Goal: Task Accomplishment & Management: Use online tool/utility

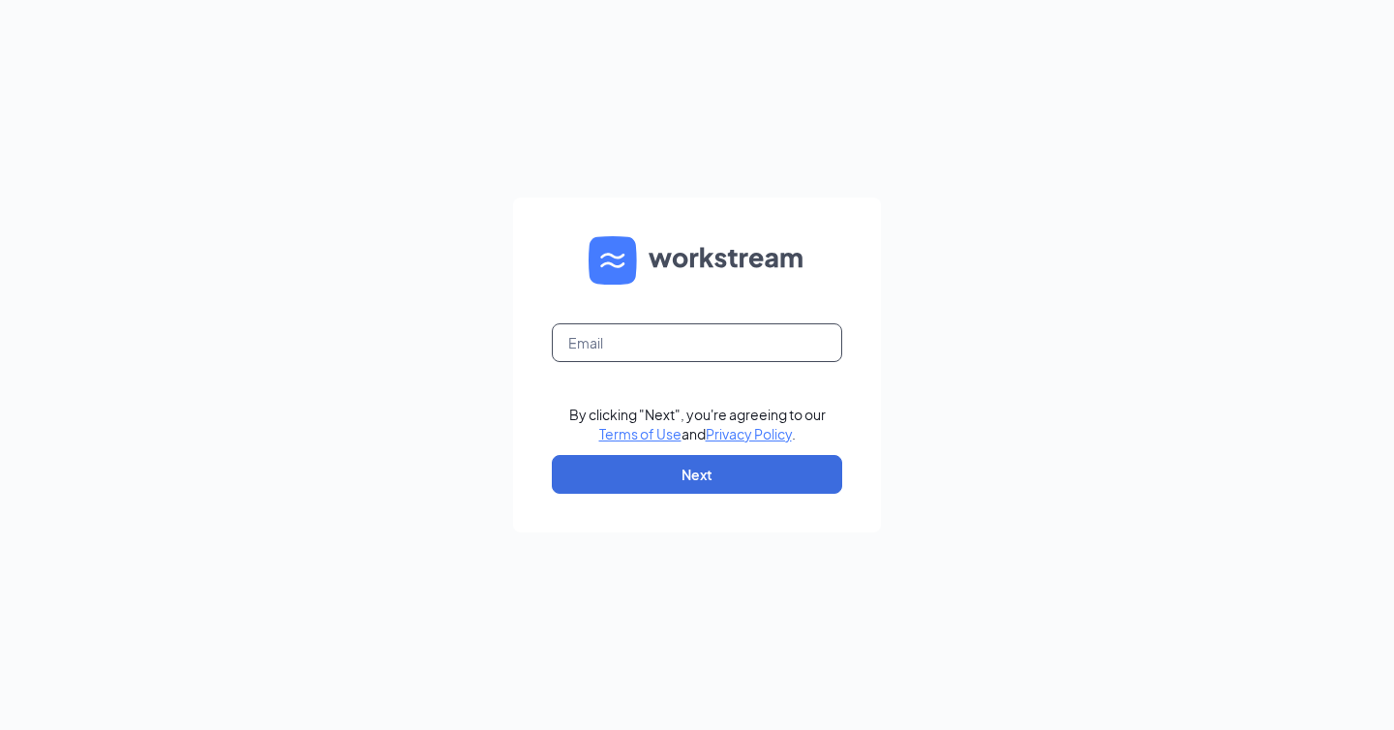
click at [760, 348] on input "text" at bounding box center [697, 342] width 291 height 39
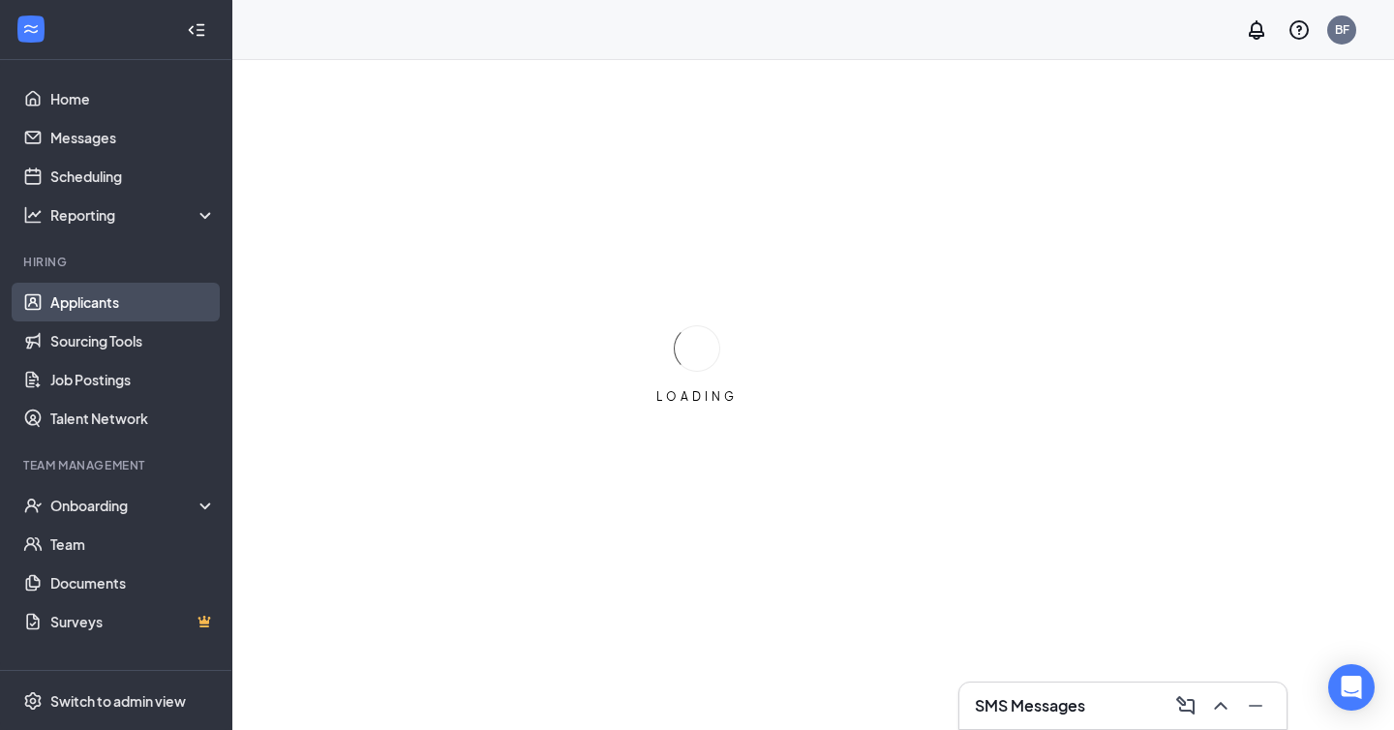
click at [57, 286] on link "Applicants" at bounding box center [133, 302] width 166 height 39
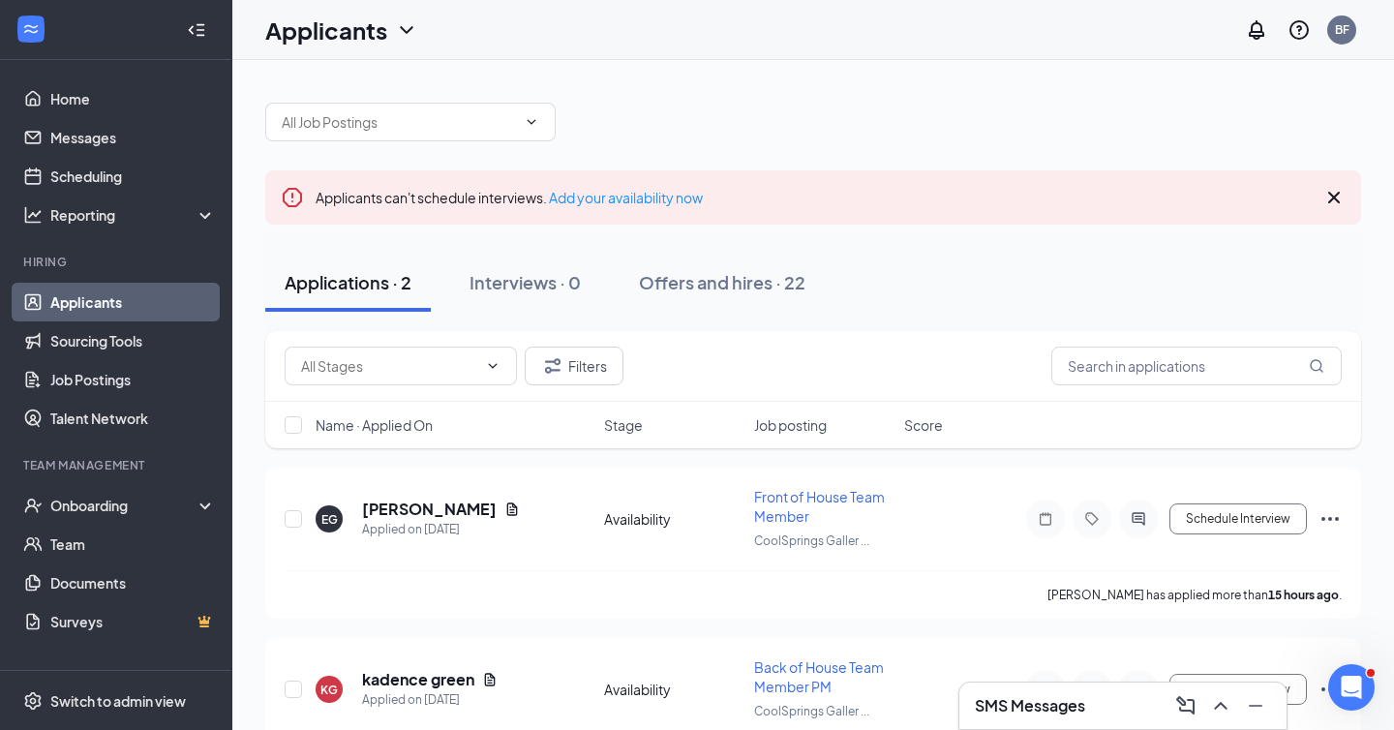
scroll to position [79, 0]
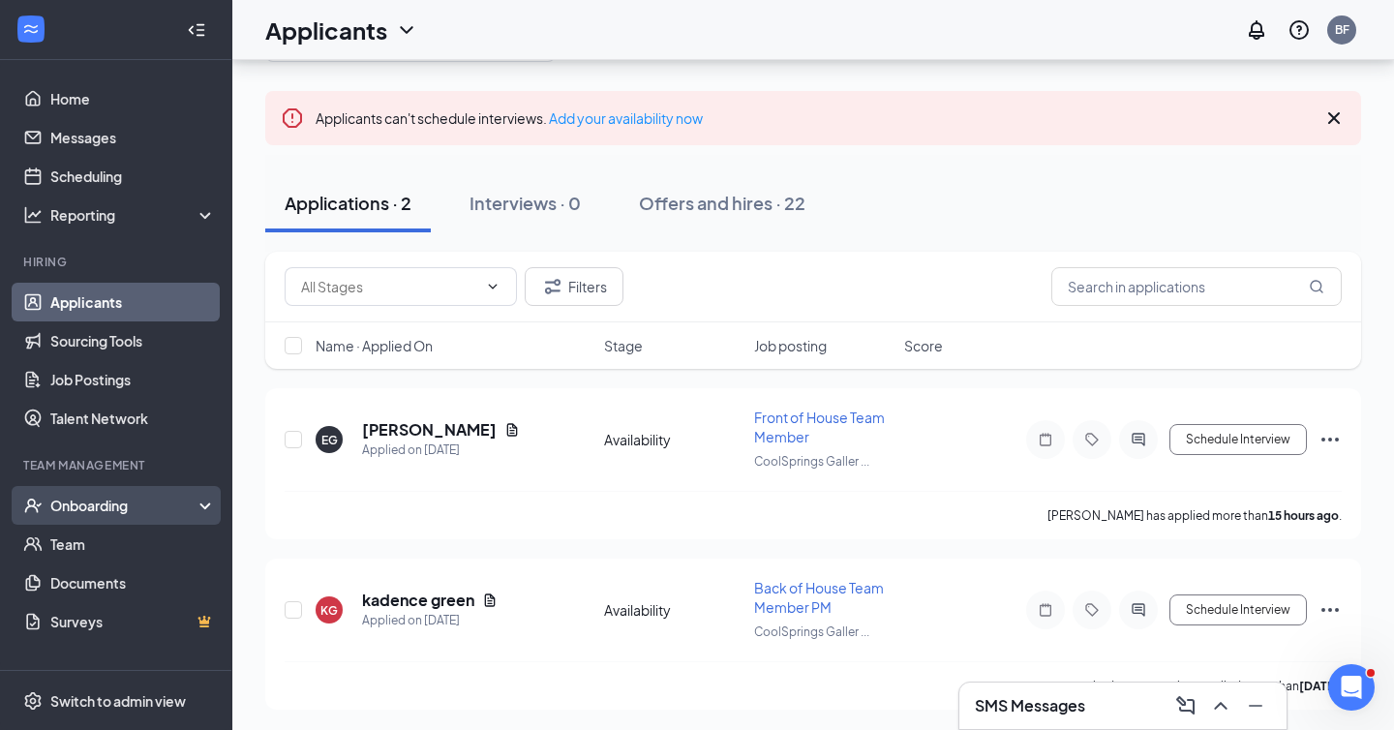
click at [102, 489] on div "Onboarding" at bounding box center [116, 505] width 232 height 39
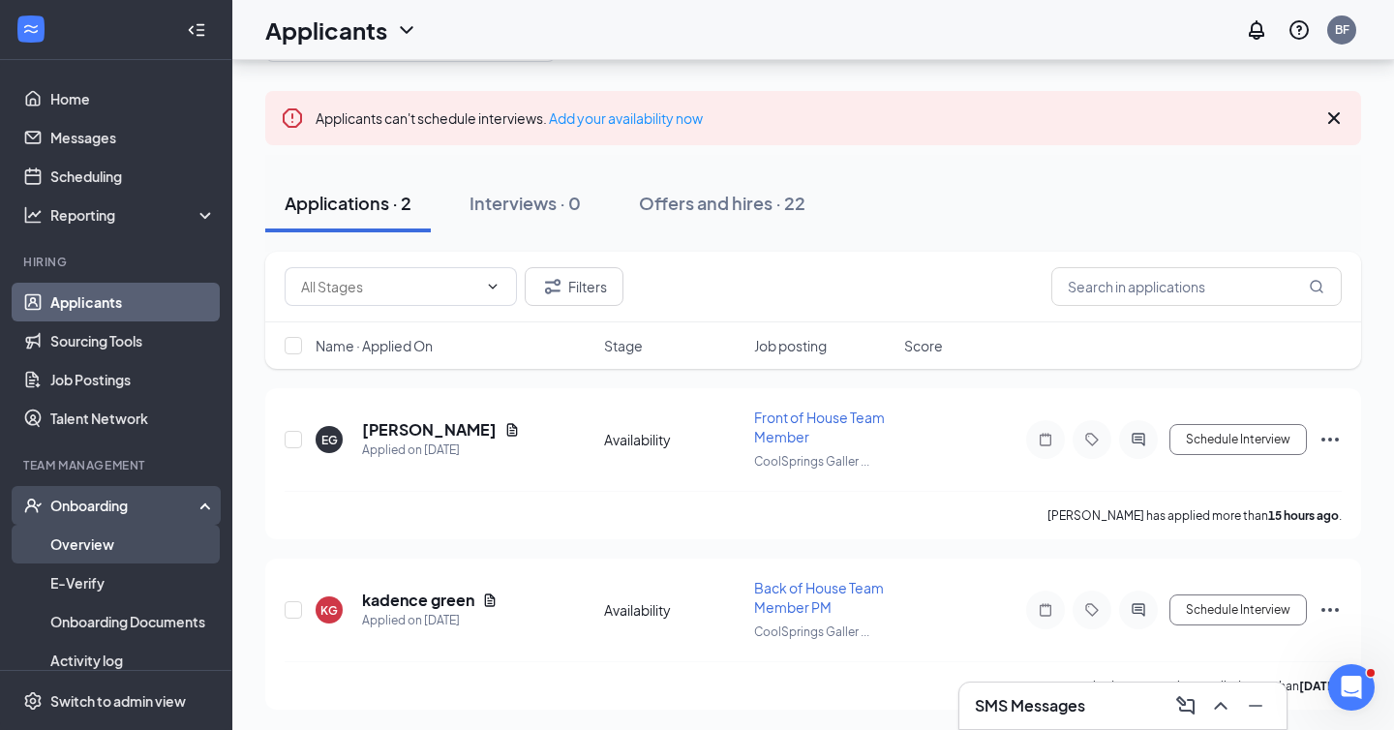
click at [92, 535] on link "Overview" at bounding box center [133, 544] width 166 height 39
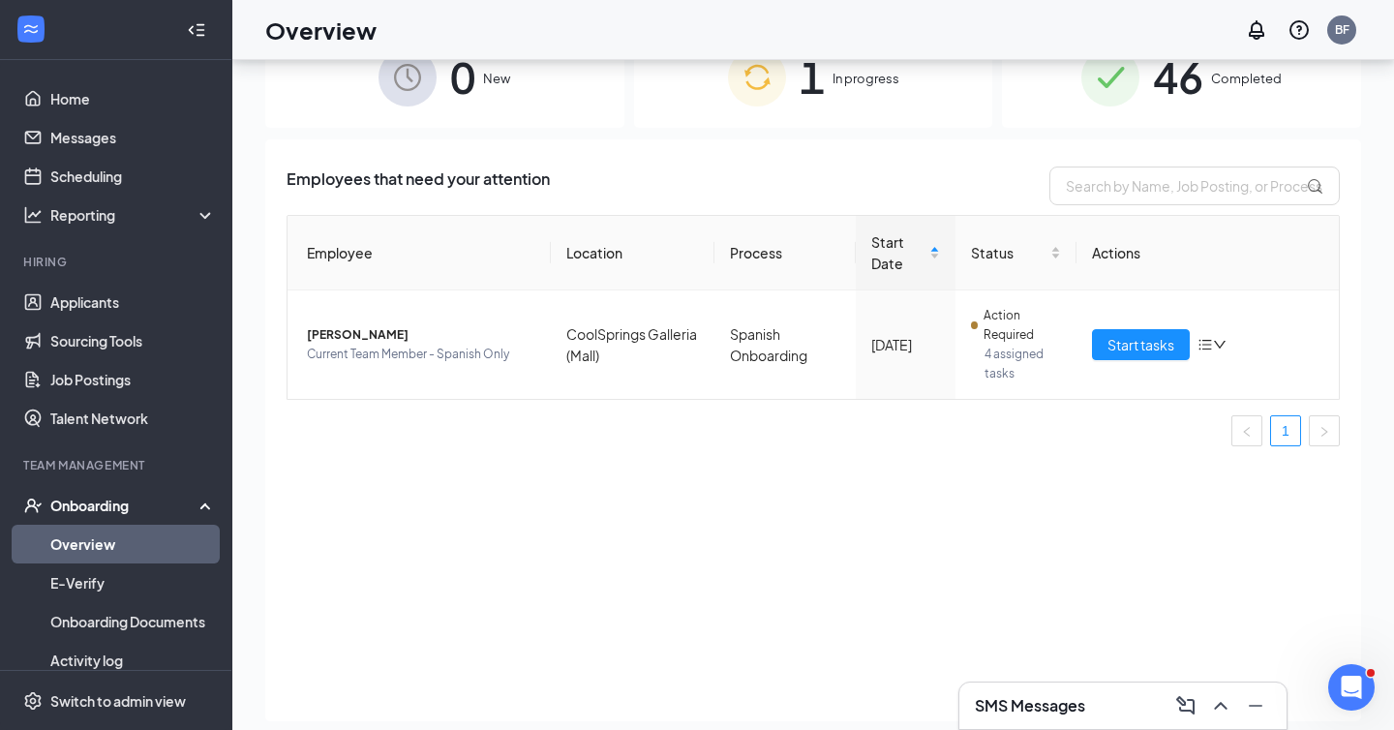
scroll to position [52, 0]
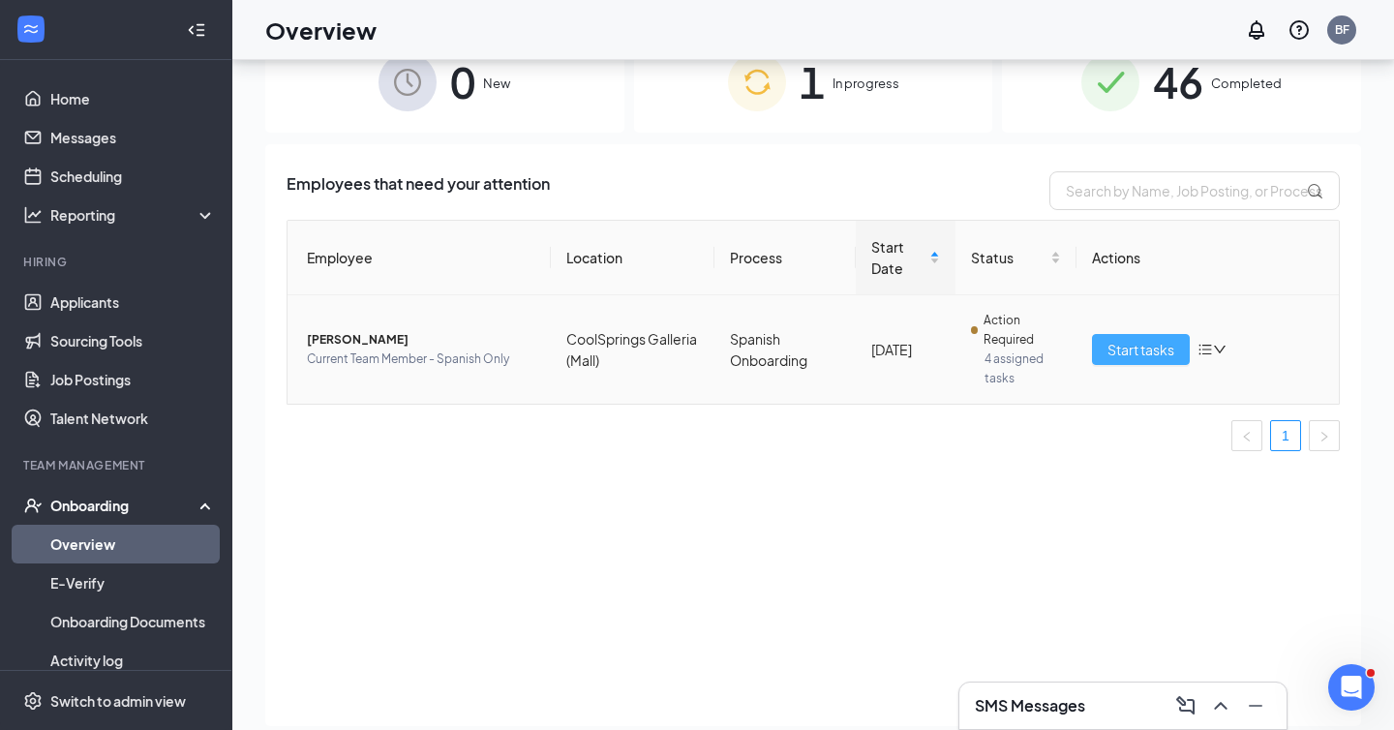
click at [1134, 359] on span "Start tasks" at bounding box center [1141, 349] width 67 height 21
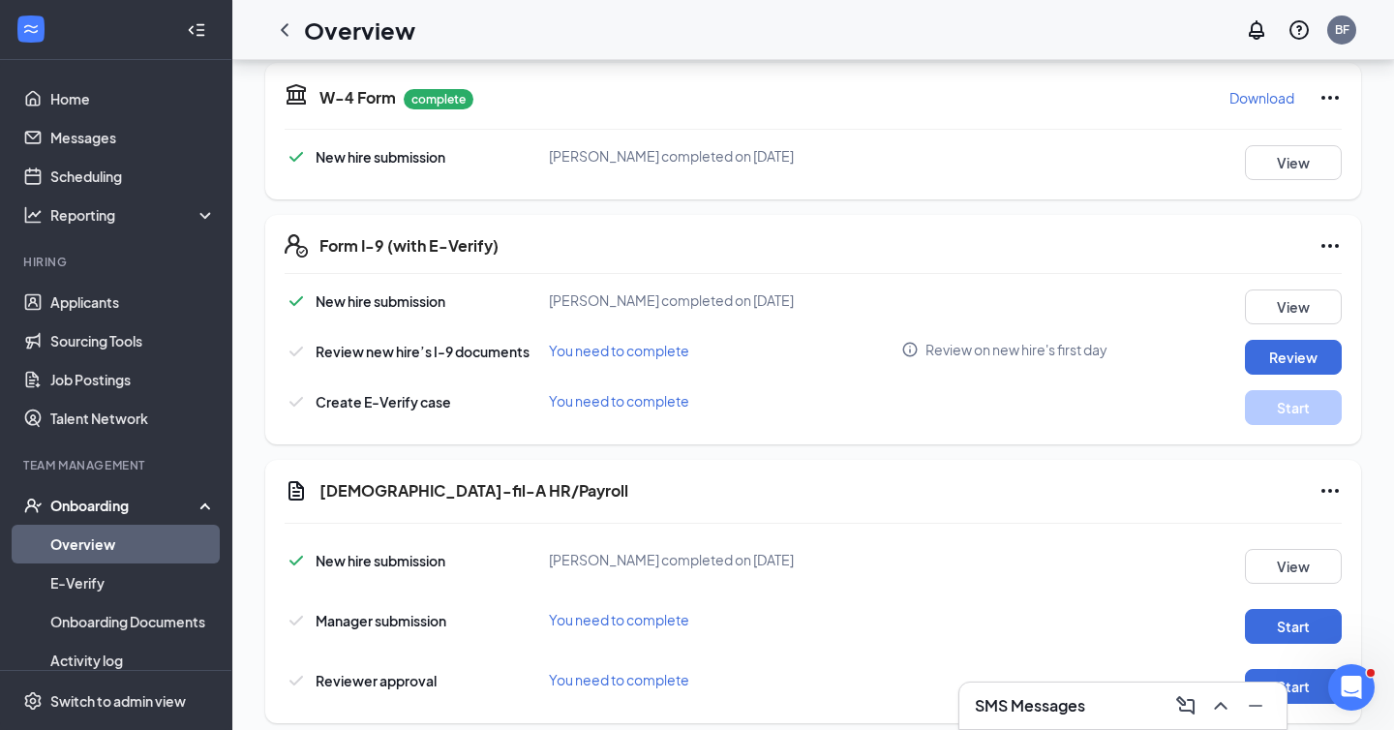
scroll to position [374, 0]
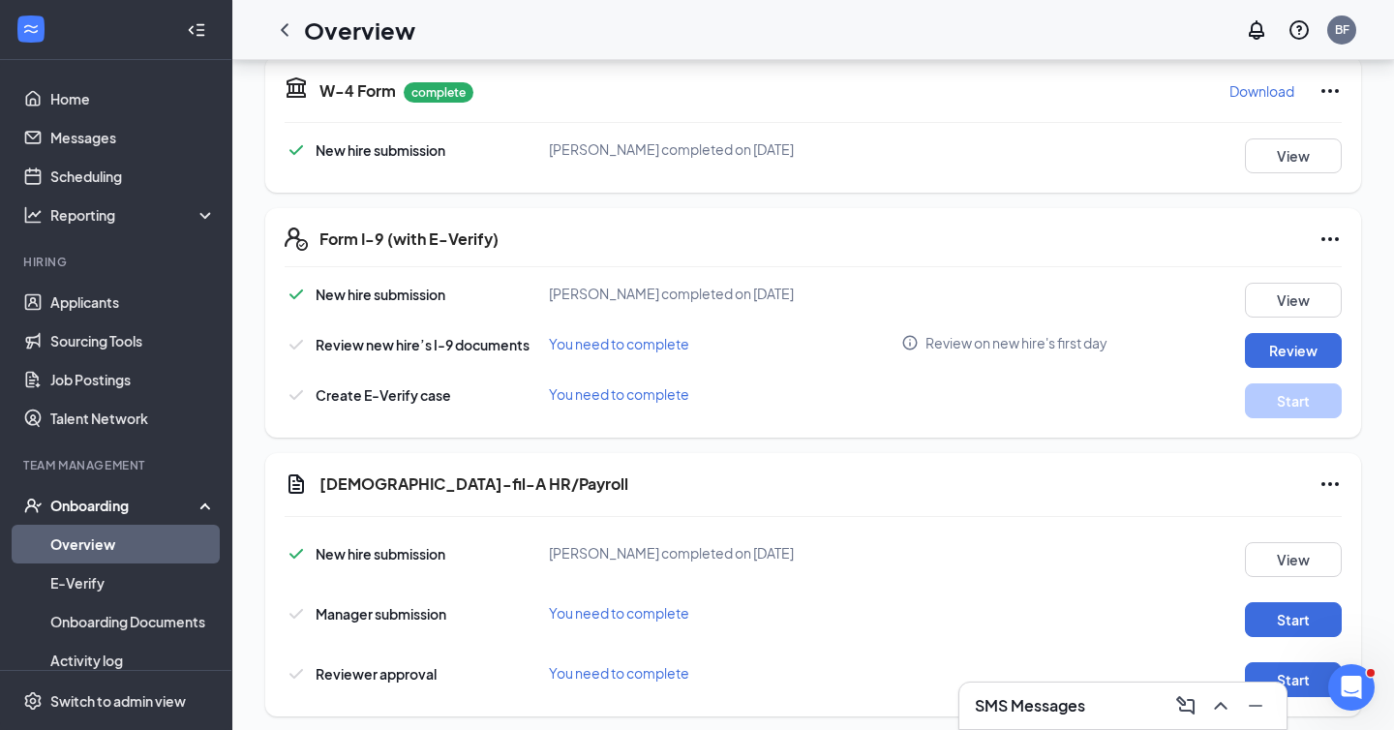
click at [1060, 402] on div "Create E-Verify case You need to complete Start" at bounding box center [813, 400] width 1057 height 35
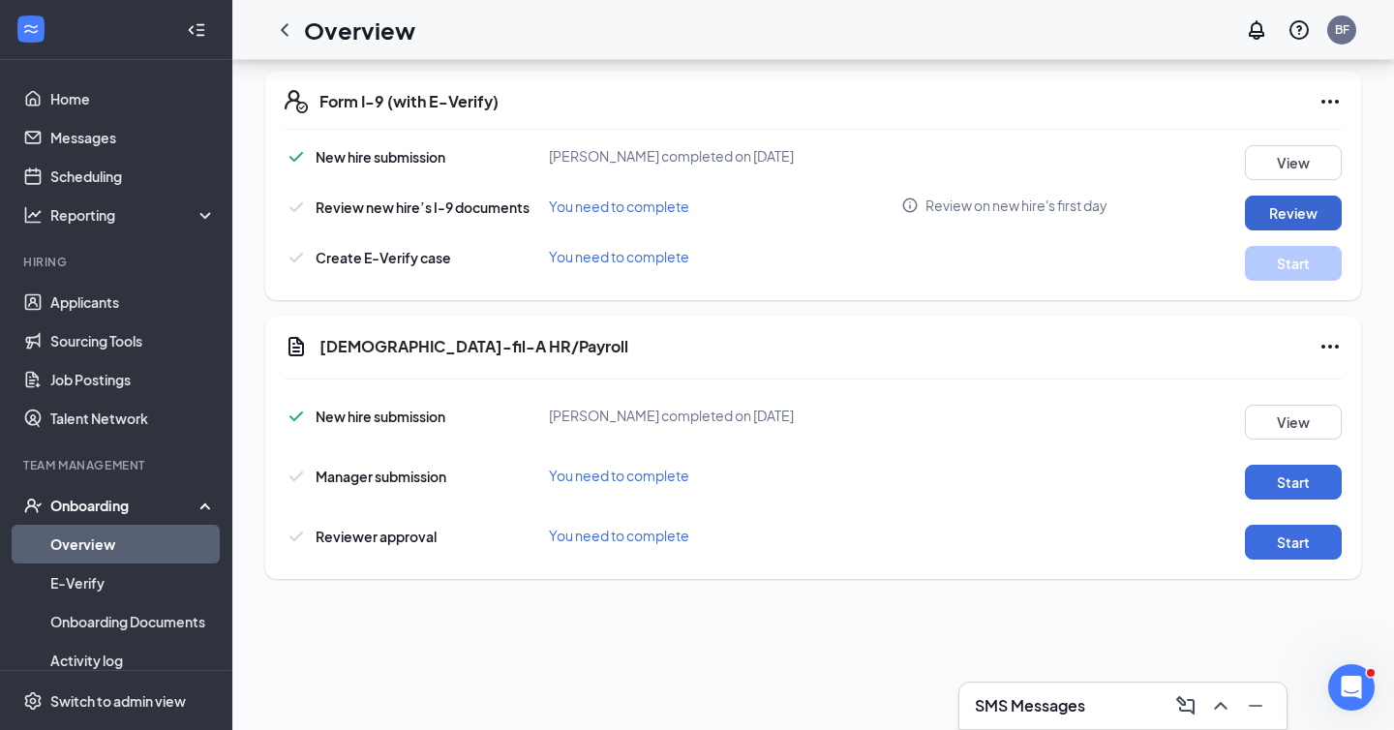
scroll to position [512, 0]
click at [1280, 352] on div "Chick-fil-A HR/Payroll" at bounding box center [831, 345] width 1023 height 23
click at [1273, 476] on button "Start" at bounding box center [1293, 481] width 97 height 35
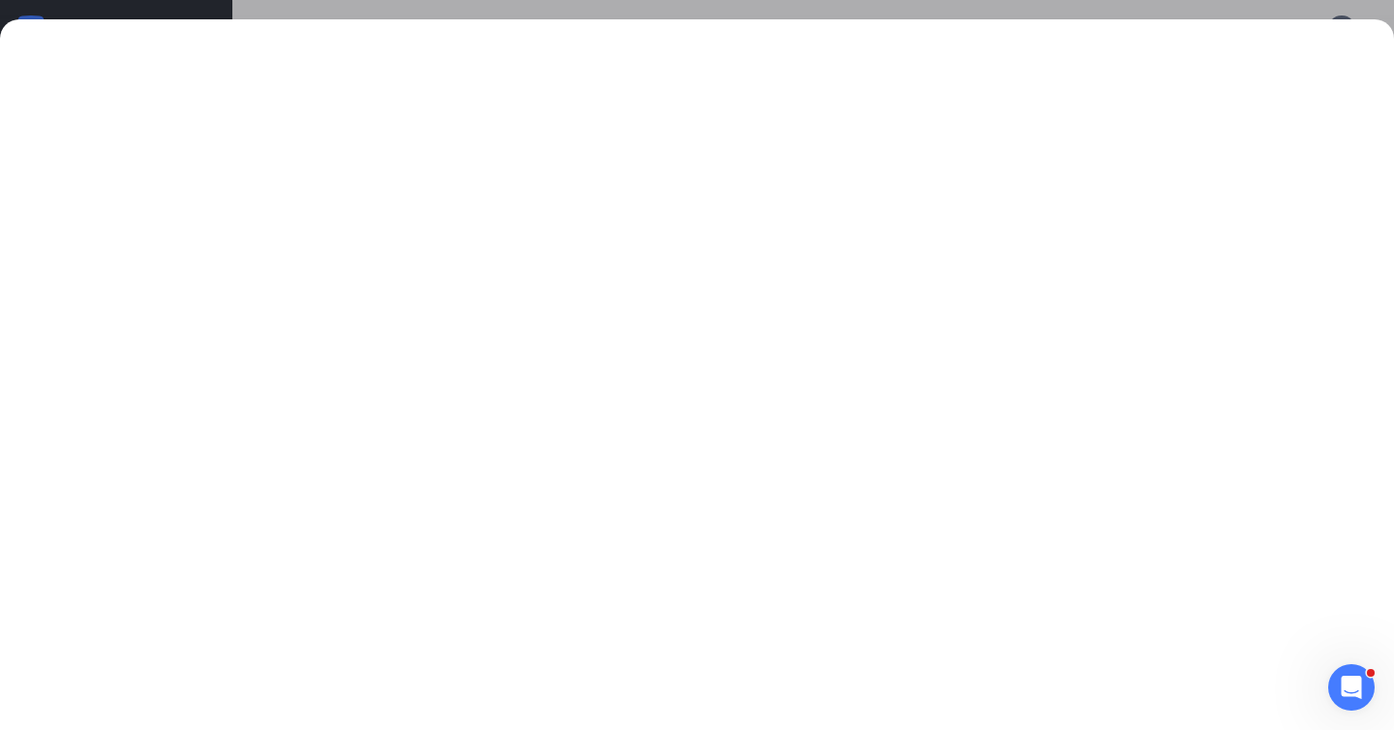
scroll to position [852, 0]
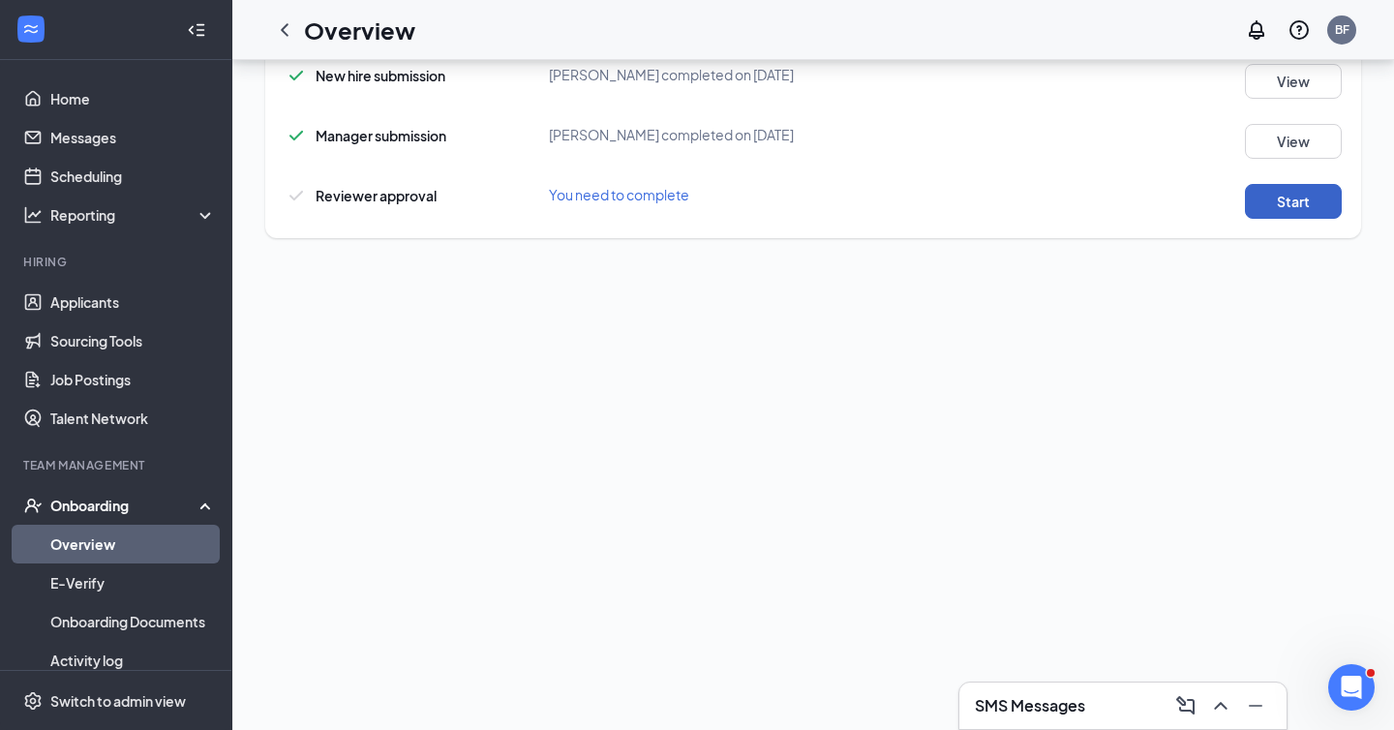
click at [1316, 208] on button "Start" at bounding box center [1293, 201] width 97 height 35
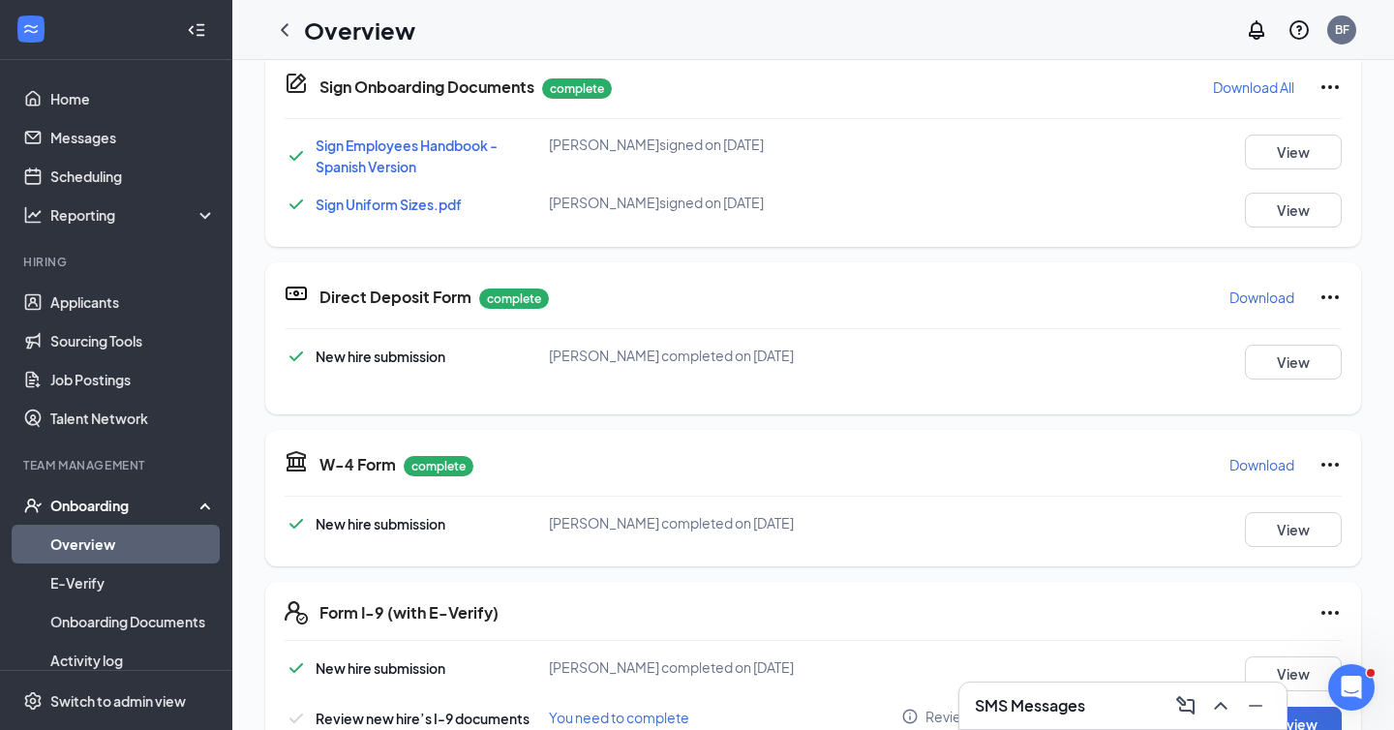
scroll to position [688, 0]
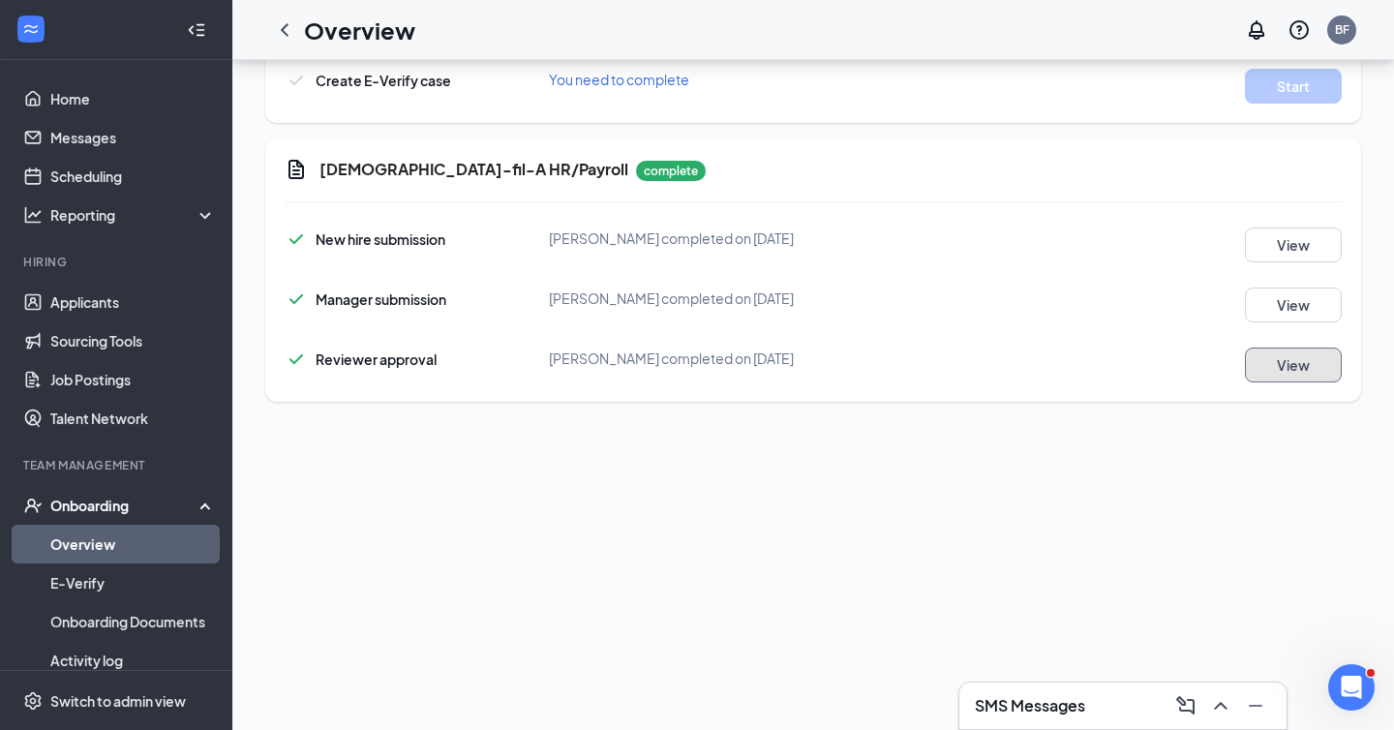
click at [1302, 361] on button "View" at bounding box center [1293, 365] width 97 height 35
